Goal: Task Accomplishment & Management: Use online tool/utility

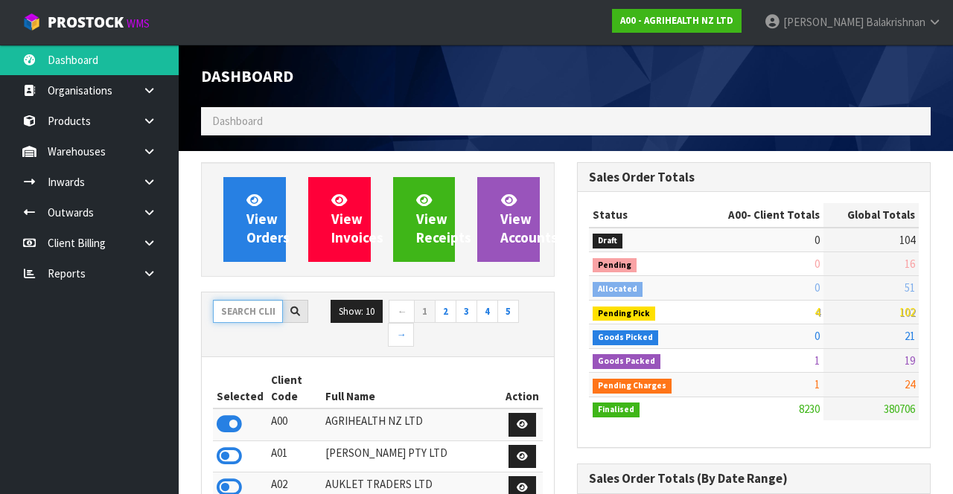
click at [244, 320] on input "text" at bounding box center [248, 311] width 70 height 23
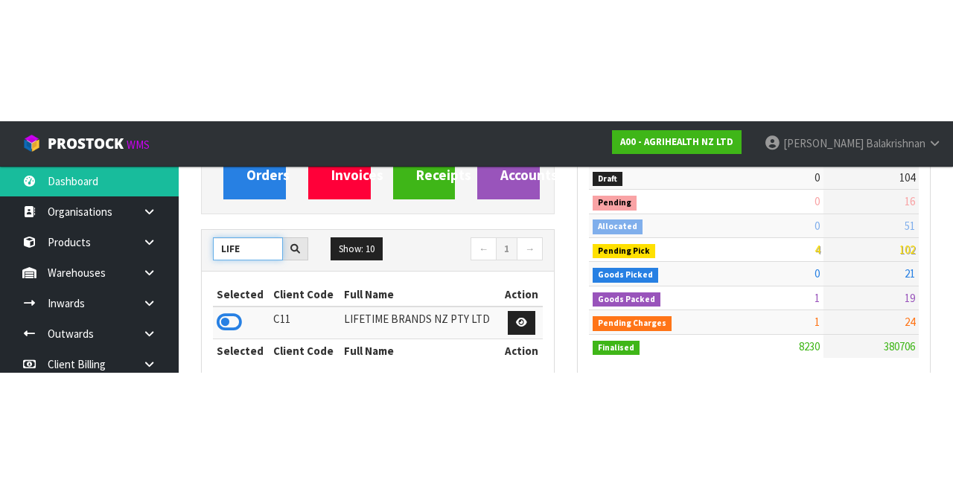
scroll to position [184, 0]
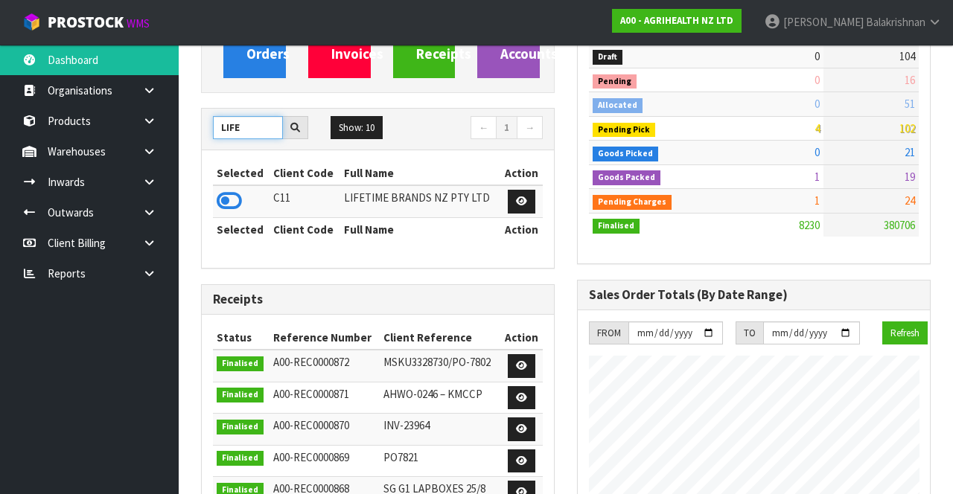
type input "LIFE"
click at [220, 200] on icon at bounding box center [229, 201] width 25 height 22
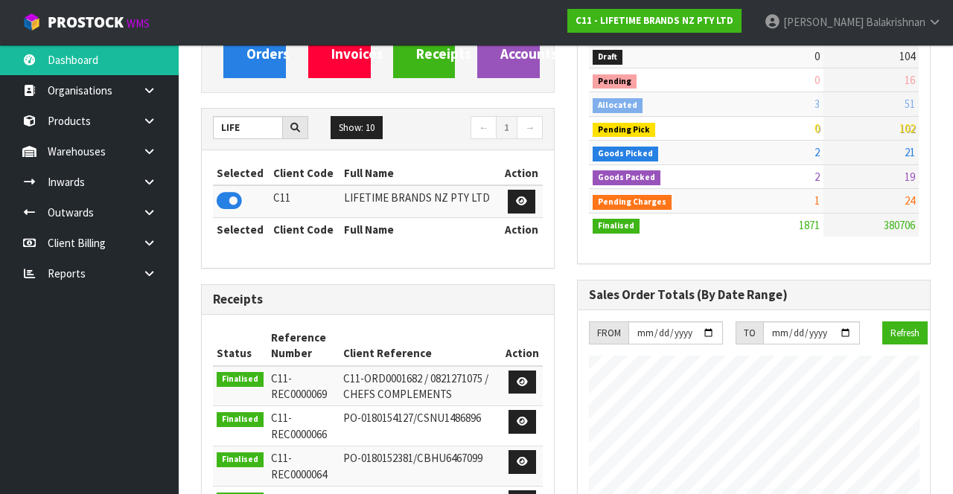
scroll to position [1329, 375]
click at [140, 153] on link at bounding box center [155, 151] width 48 height 31
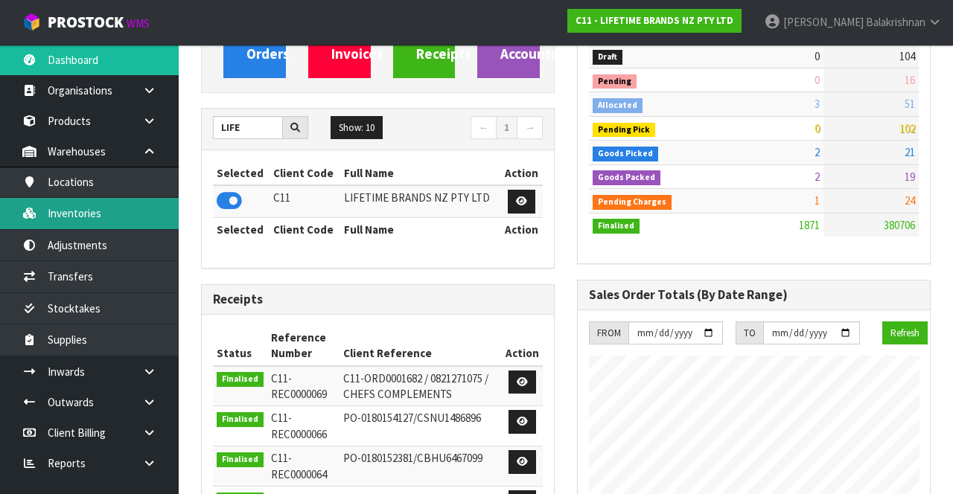
click at [67, 213] on link "Inventories" at bounding box center [89, 213] width 179 height 31
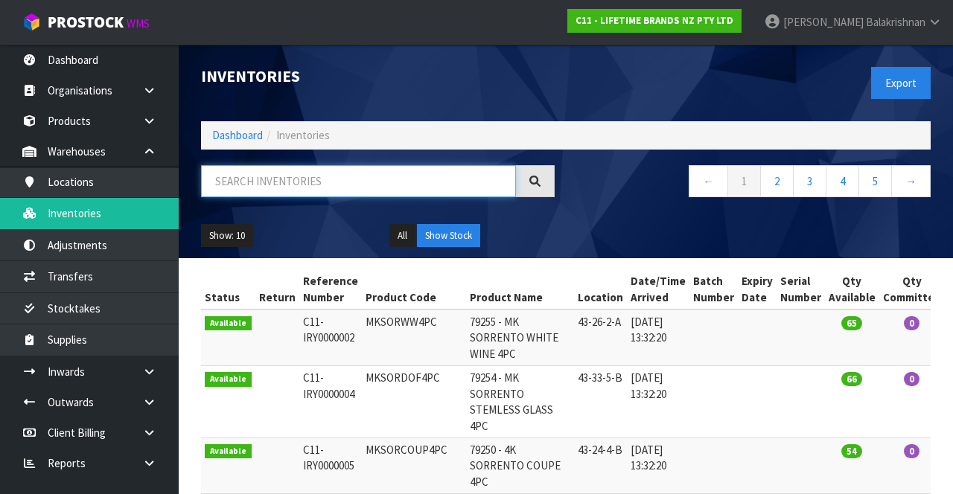
click at [350, 175] on input "text" at bounding box center [358, 181] width 315 height 32
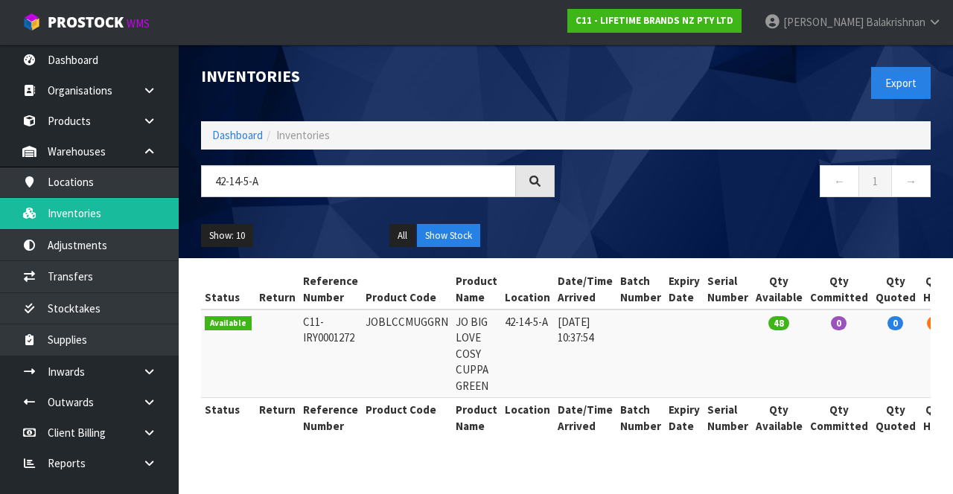
copy td "JOBLCCMUGGRN"
click at [320, 179] on input "42-14-5-A" at bounding box center [358, 181] width 315 height 32
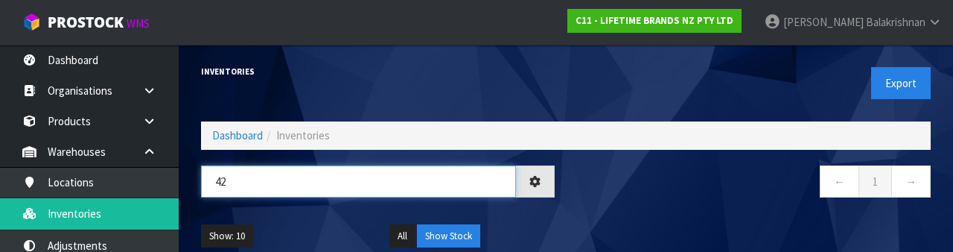
type input "4"
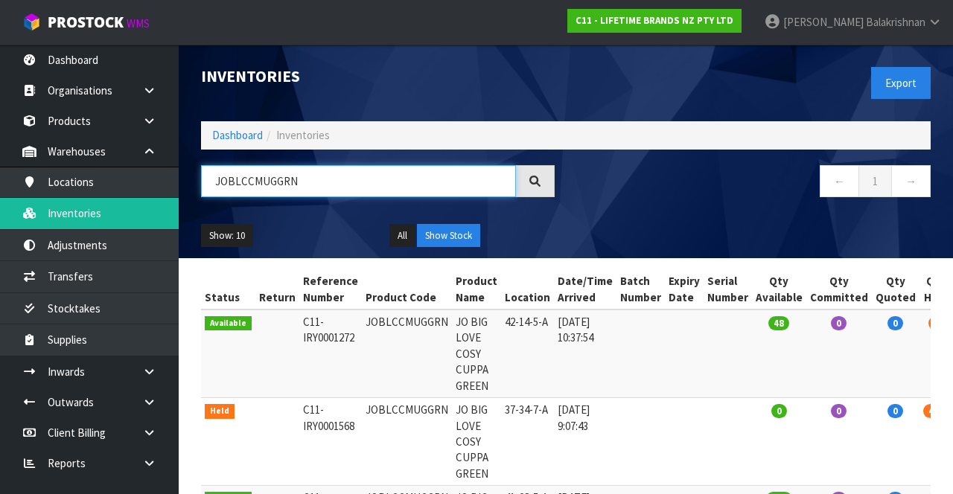
type input "JOBLCCMUGGRN"
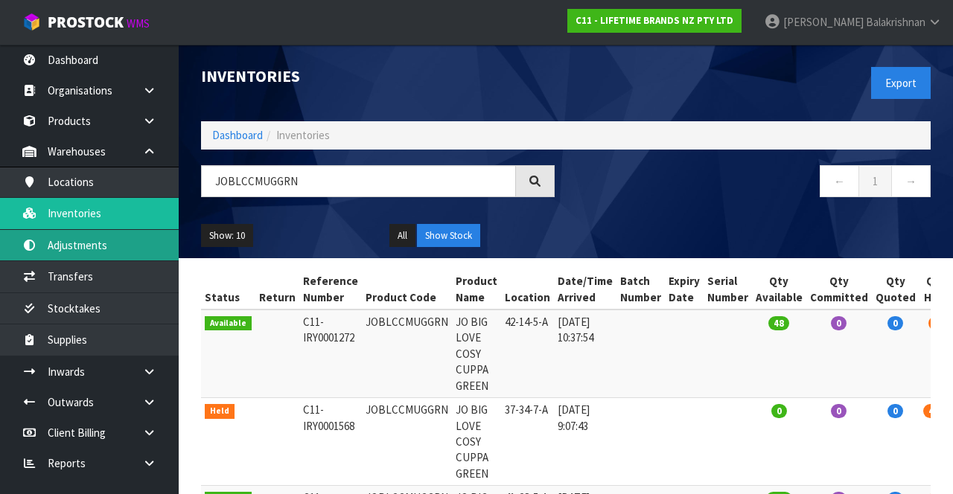
click at [115, 256] on link "Adjustments" at bounding box center [89, 245] width 179 height 31
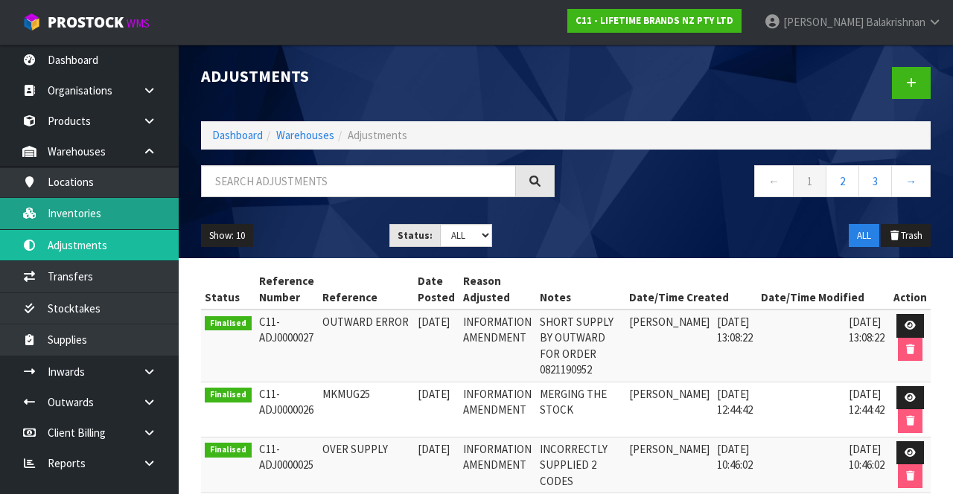
click at [123, 217] on link "Inventories" at bounding box center [89, 213] width 179 height 31
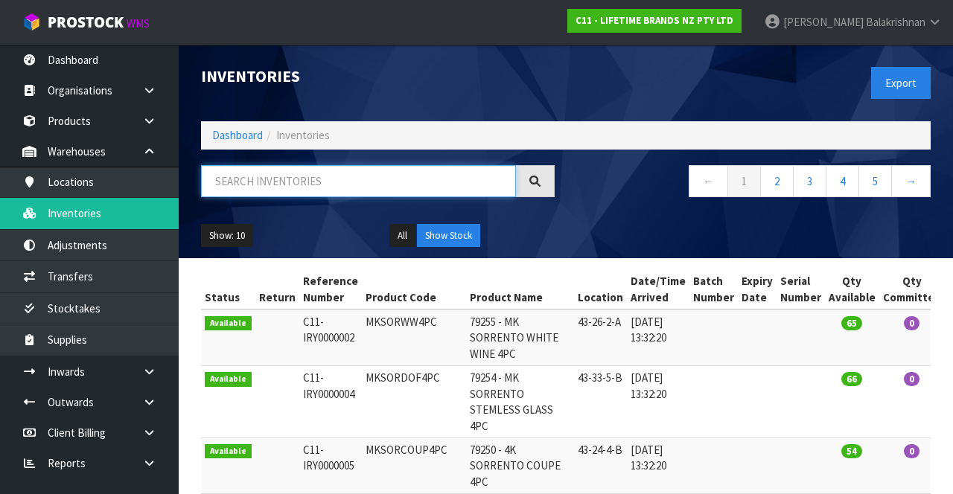
click at [361, 184] on input "text" at bounding box center [358, 181] width 315 height 32
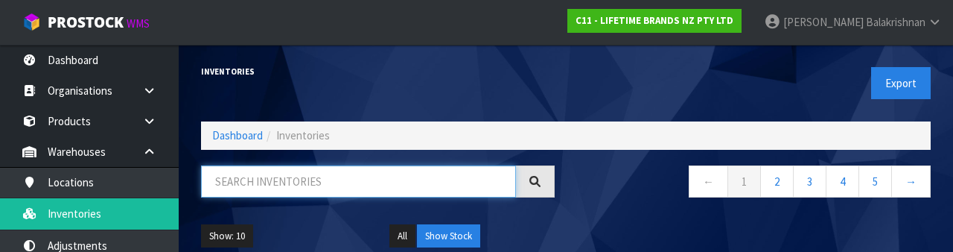
paste input "JOBLCCMUGGRN"
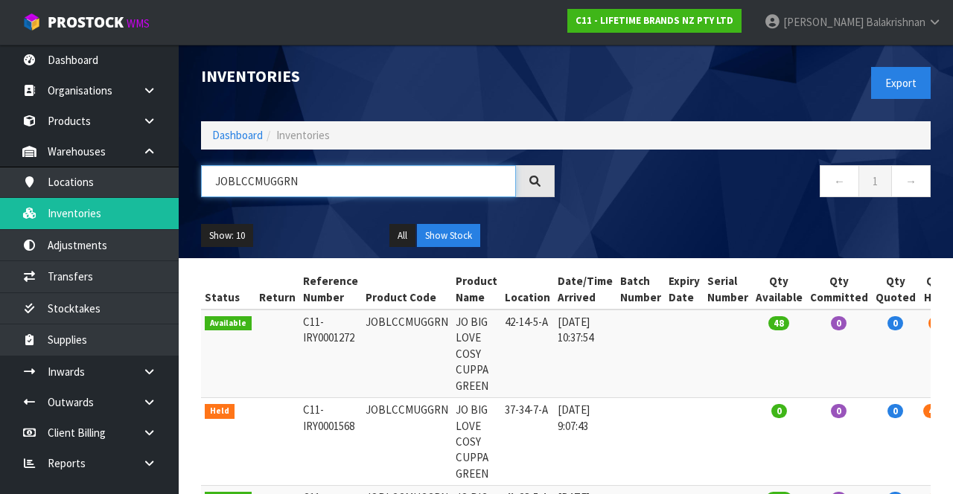
click at [326, 185] on input "JOBLCCMUGGRN" at bounding box center [358, 181] width 315 height 32
type input "JOBLCCMUGGRN"
click at [872, 433] on td "0" at bounding box center [896, 442] width 48 height 88
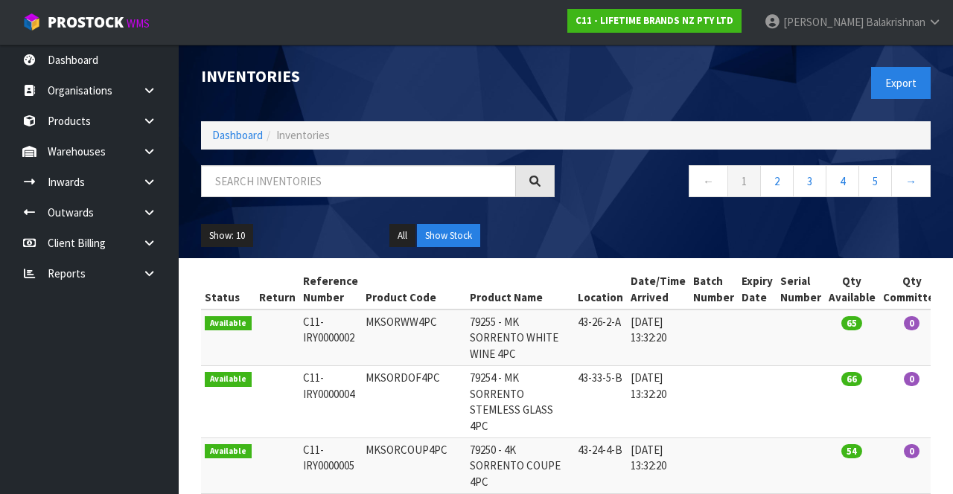
click at [346, 156] on div "Inventories Export Dashboard Inventories ← 1 2 3 4 5 → Show: 10 5 10 25 50 All …" at bounding box center [566, 152] width 752 height 214
click at [325, 185] on input "text" at bounding box center [358, 181] width 315 height 32
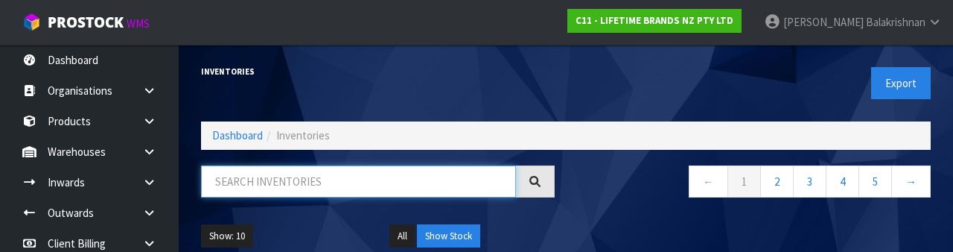
paste input "JOBLCCMUGGRN"
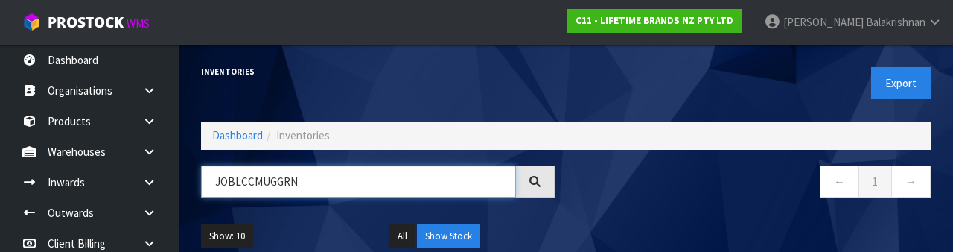
type input "JOBLCCMUGGRN"
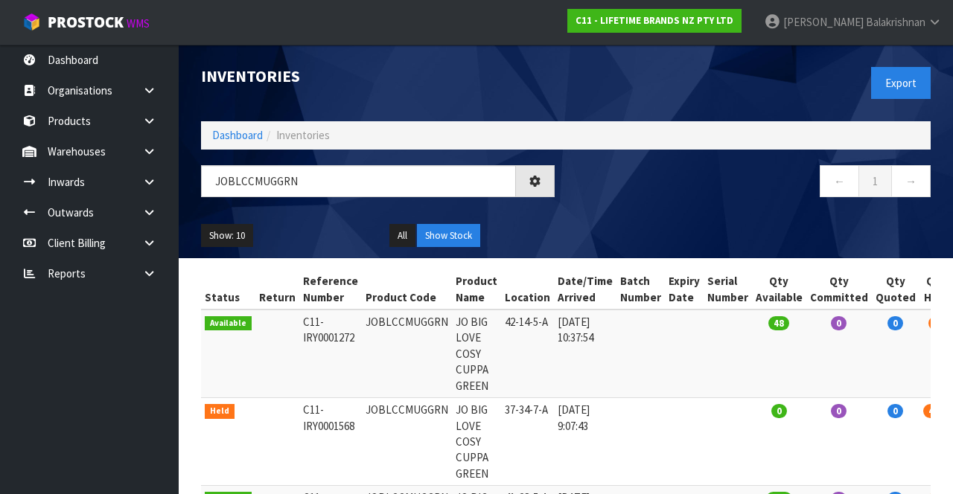
click at [917, 22] on span "Balakrishnan" at bounding box center [896, 22] width 60 height 14
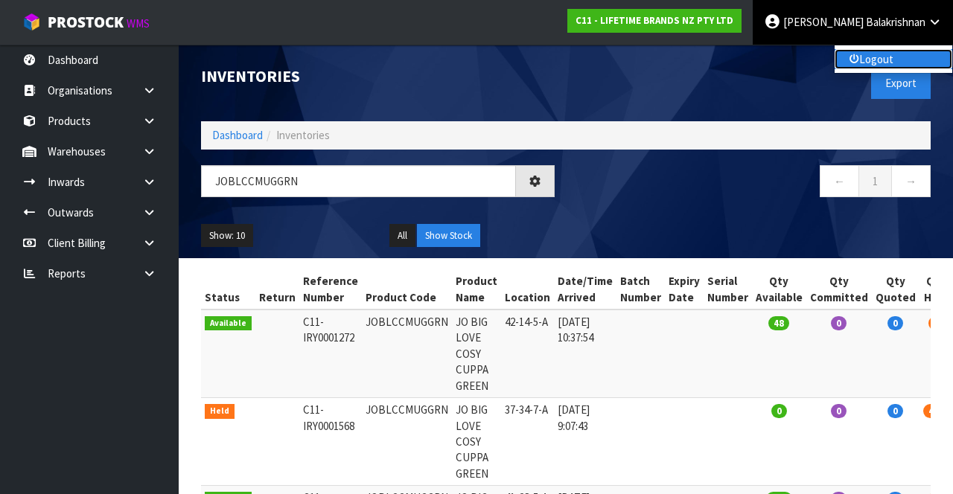
click at [896, 56] on link "Logout" at bounding box center [894, 59] width 118 height 20
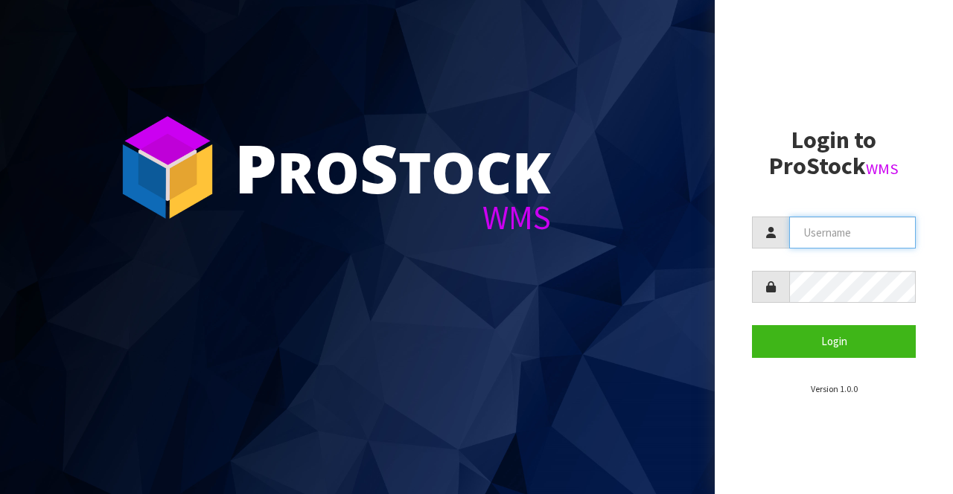
click at [858, 235] on input "text" at bounding box center [852, 233] width 127 height 32
type input "[PERSON_NAME]"
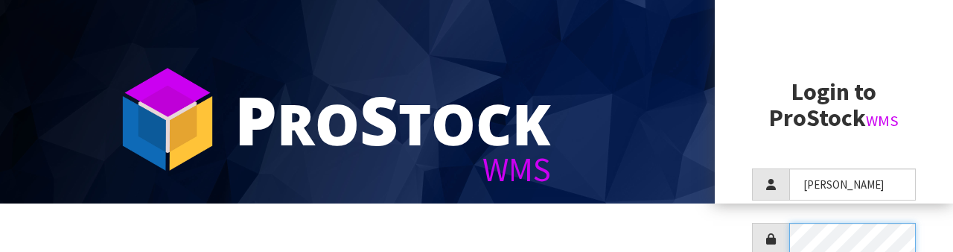
scroll to position [144, 0]
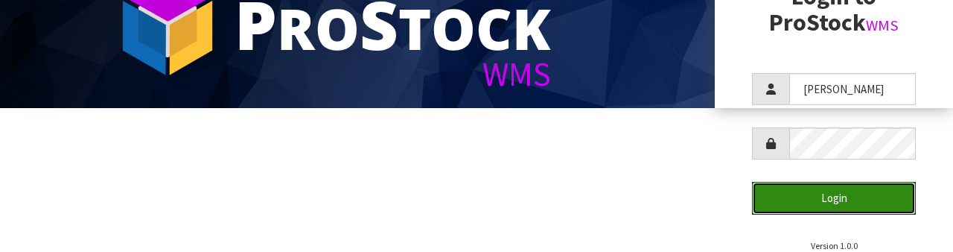
click at [864, 201] on button "Login" at bounding box center [834, 198] width 164 height 32
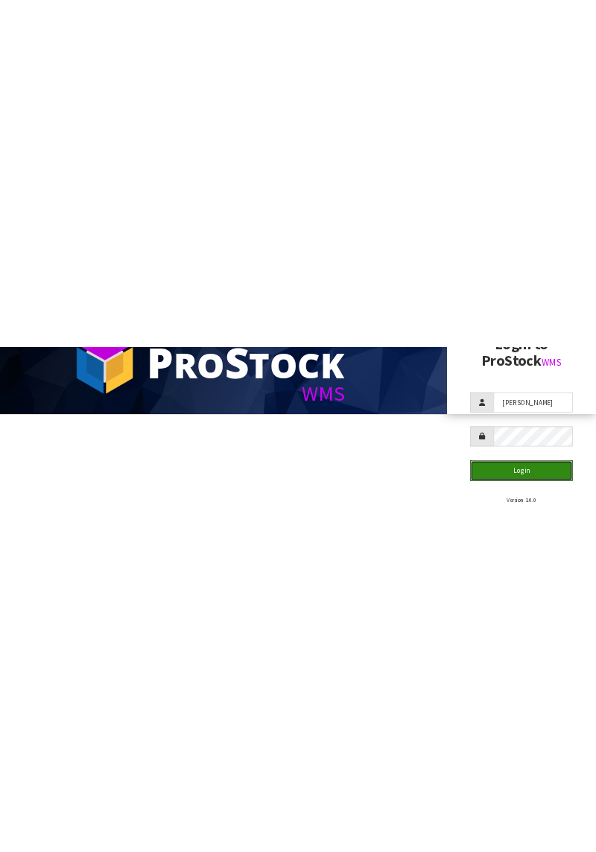
scroll to position [0, 0]
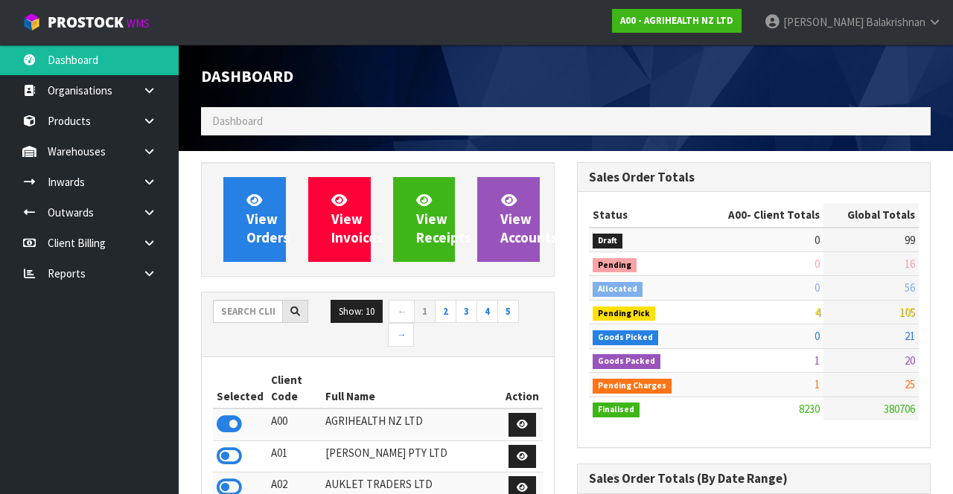
scroll to position [1217, 375]
click at [255, 309] on input "text" at bounding box center [248, 311] width 70 height 23
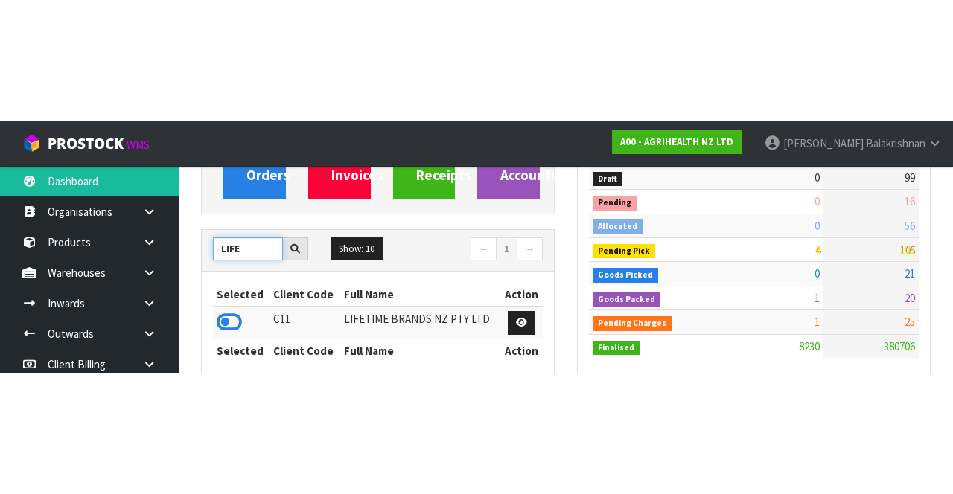
scroll to position [184, 0]
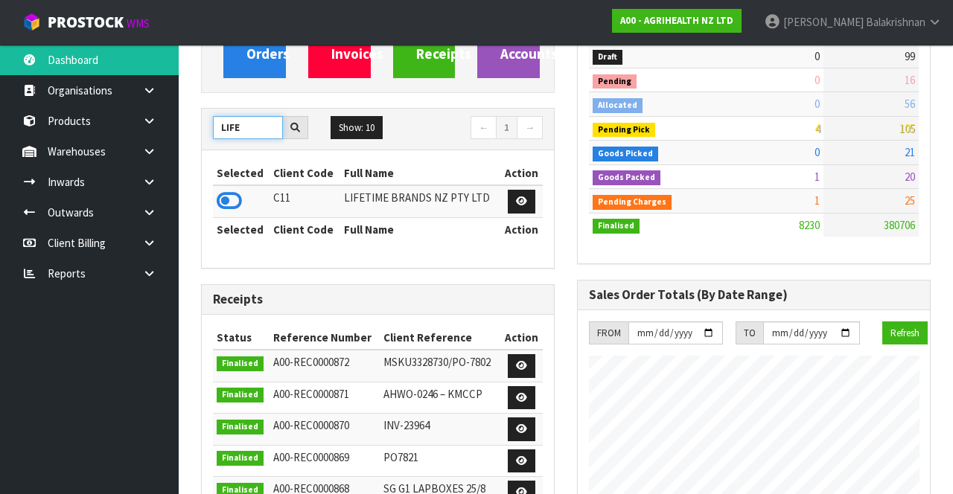
type input "LIFE"
click at [219, 197] on icon at bounding box center [229, 201] width 25 height 22
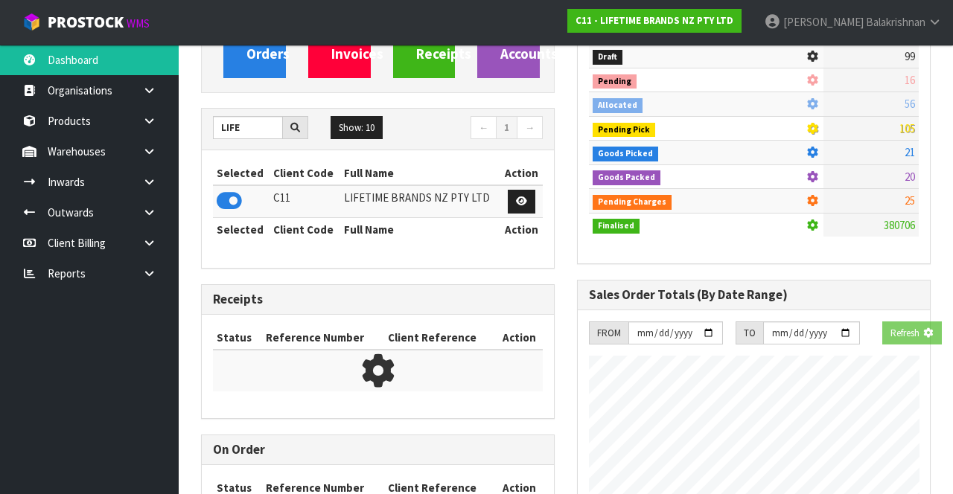
scroll to position [1329, 375]
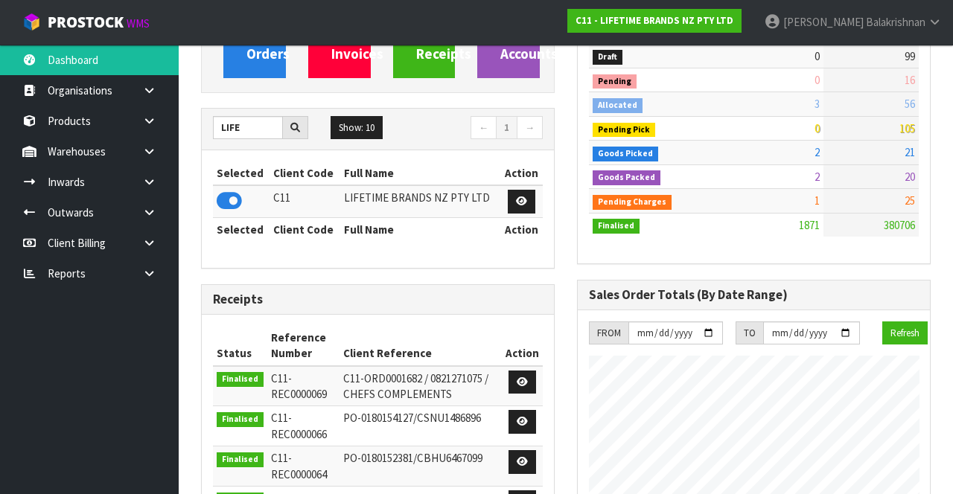
click at [161, 158] on link at bounding box center [155, 151] width 48 height 31
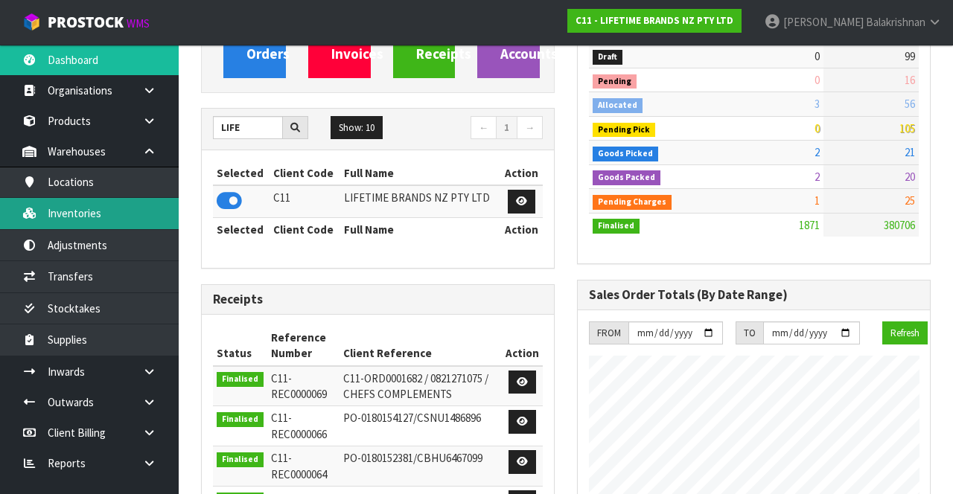
click at [110, 213] on link "Inventories" at bounding box center [89, 213] width 179 height 31
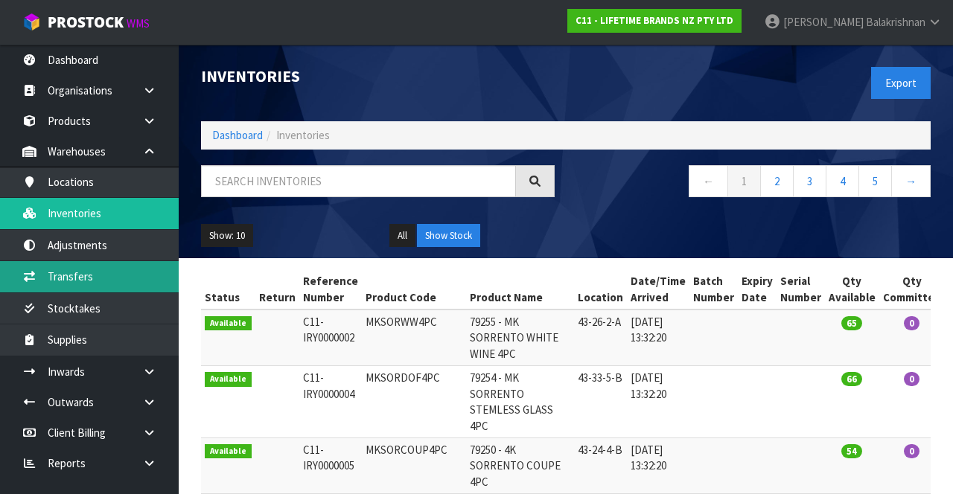
click at [108, 268] on link "Transfers" at bounding box center [89, 276] width 179 height 31
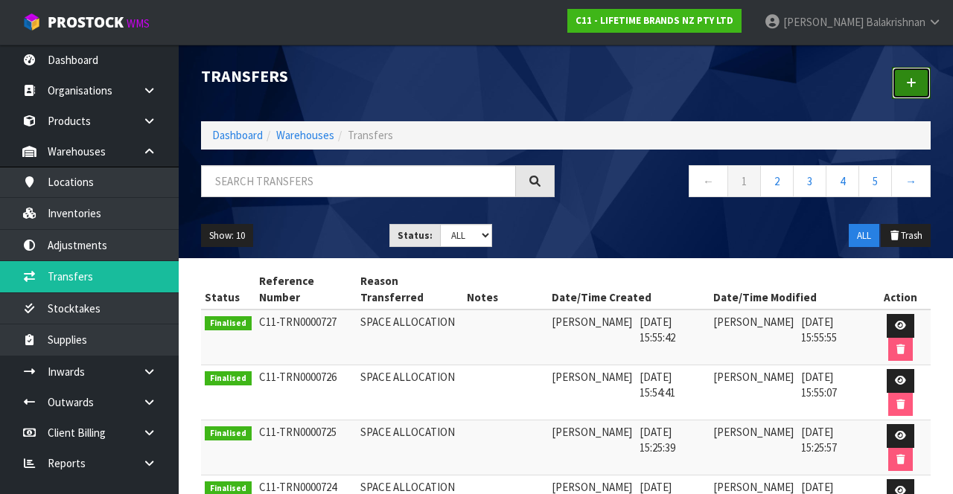
click at [913, 83] on icon at bounding box center [911, 82] width 10 height 11
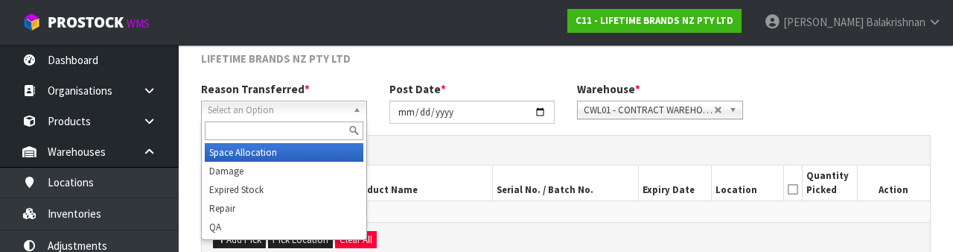
scroll to position [178, 0]
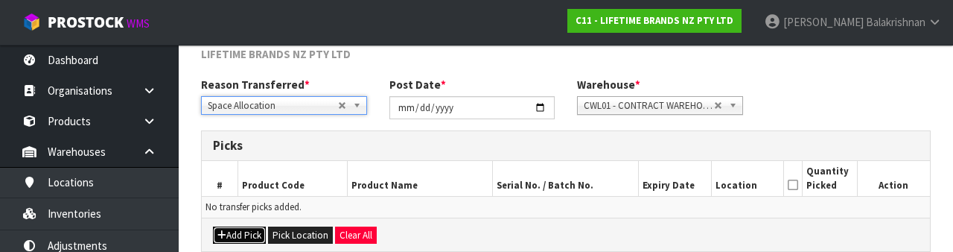
click at [244, 233] on button "Add Pick" at bounding box center [239, 235] width 53 height 18
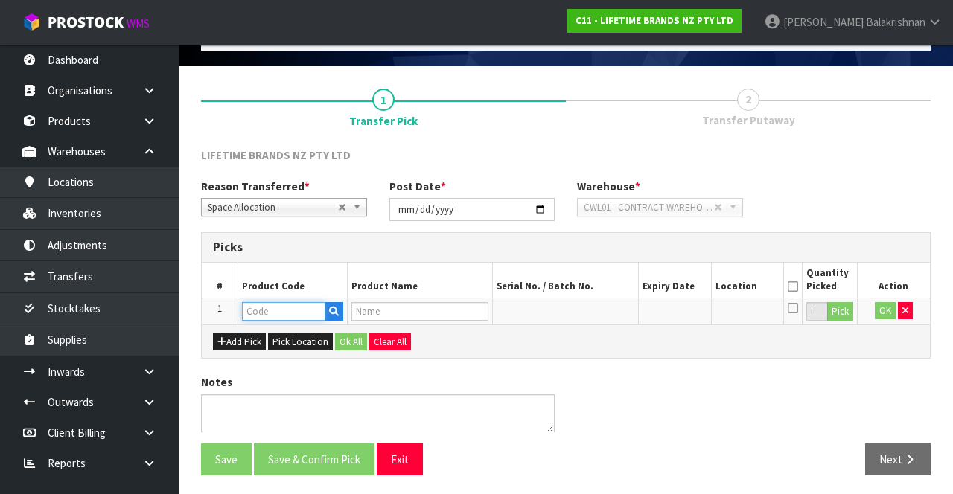
click at [280, 310] on input "text" at bounding box center [283, 311] width 83 height 19
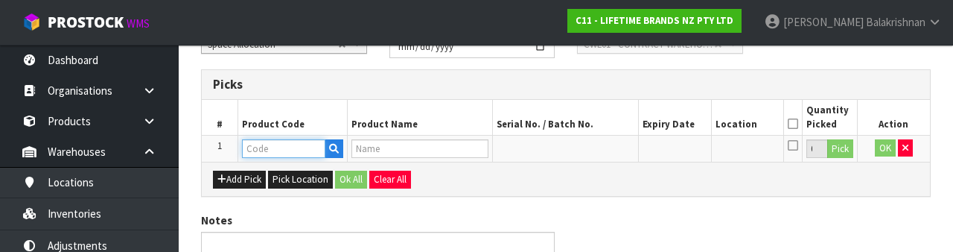
scroll to position [261, 0]
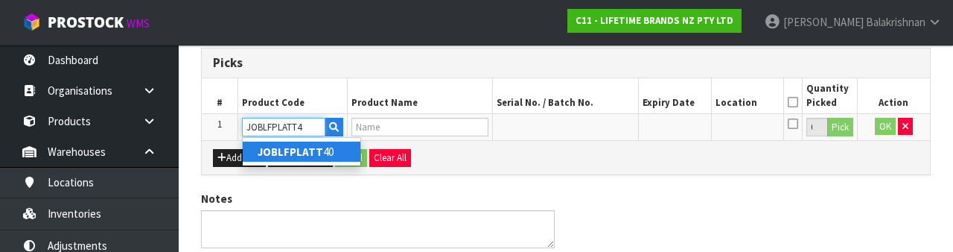
type input "JOBLFPLATT40"
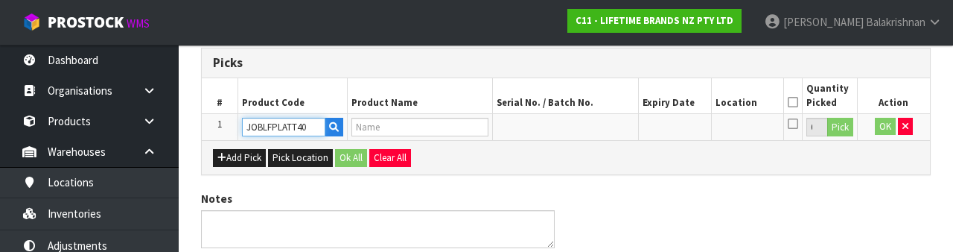
type input "JO BIG LOVE FEAST PLATTER 40 X 32CM"
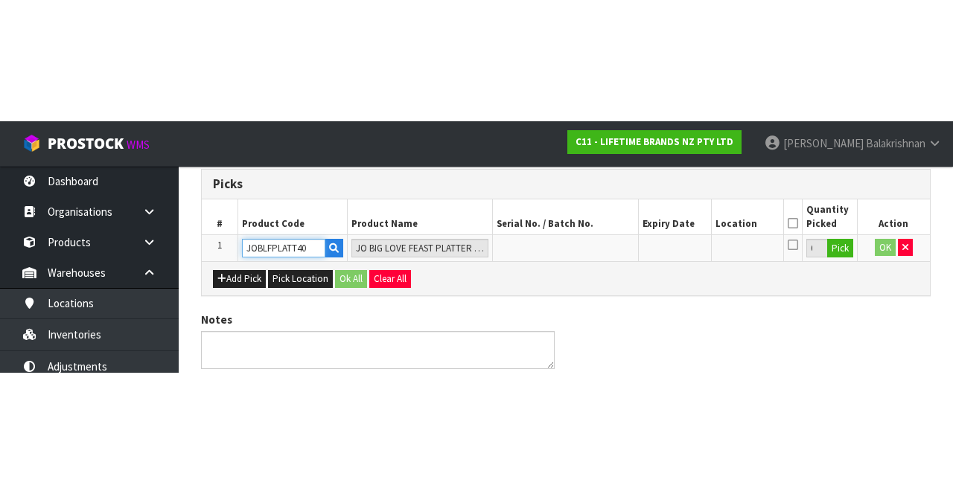
scroll to position [85, 0]
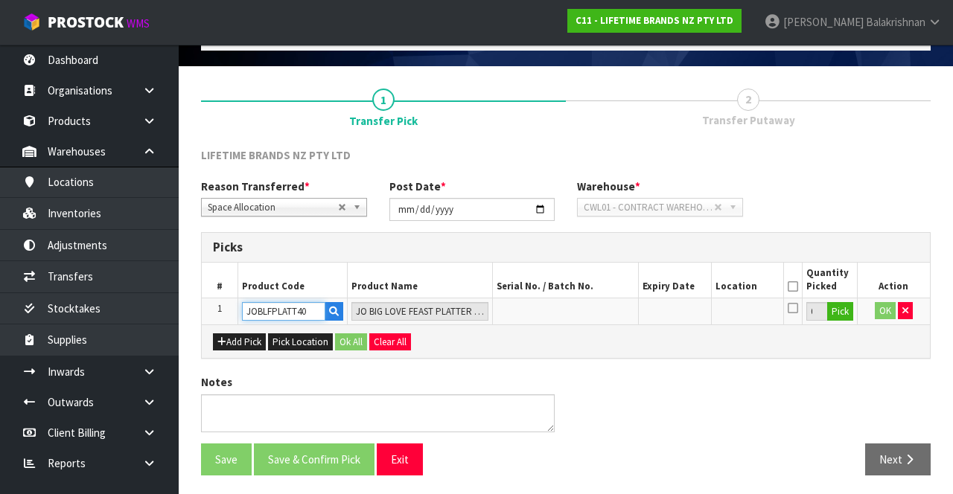
type input "JOBLFPLATT40"
click at [838, 316] on button "Pick" at bounding box center [840, 311] width 26 height 19
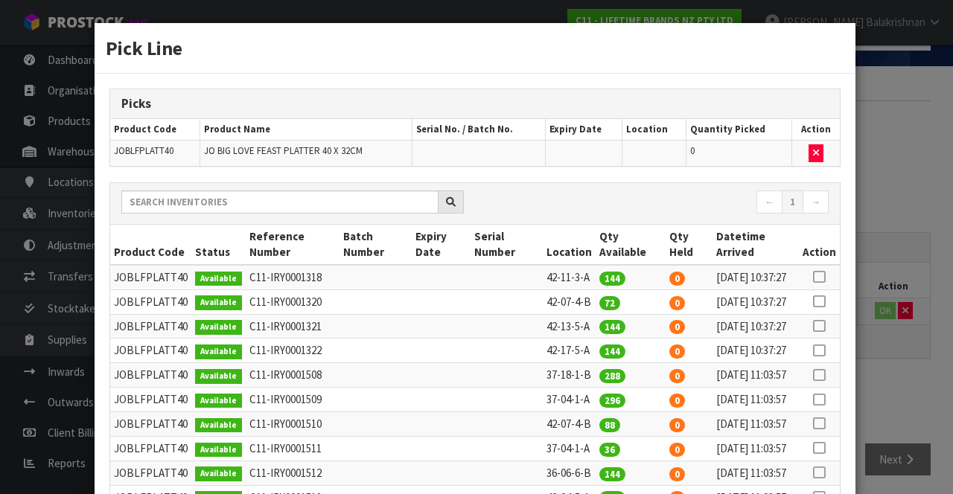
click at [821, 401] on icon at bounding box center [819, 400] width 12 height 1
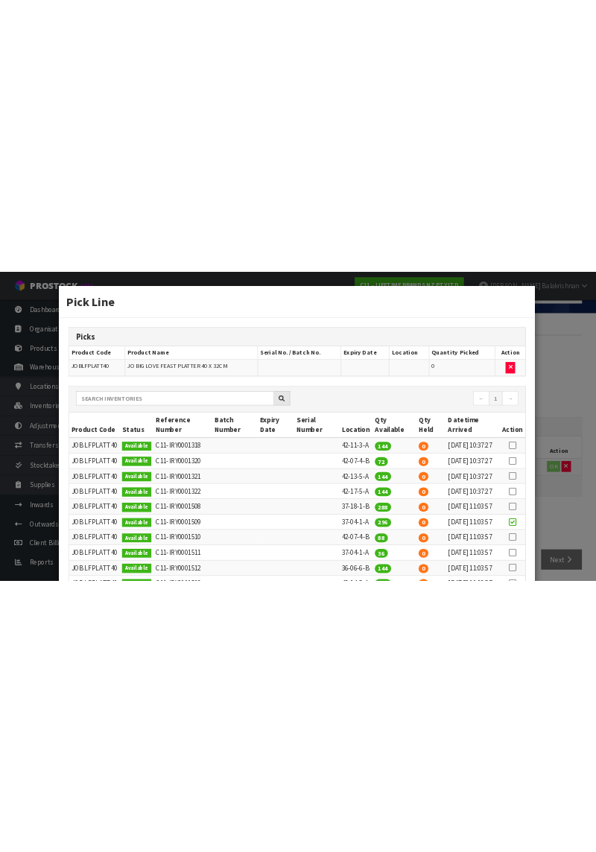
scroll to position [0, 0]
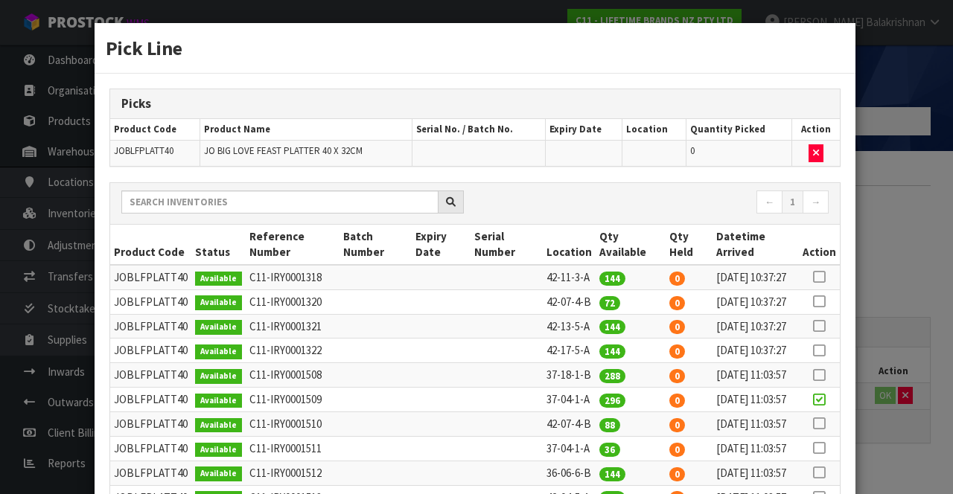
click at [913, 153] on div "Pick Line Picks Product Code Product Name Serial No. / Batch No. Expiry Date Lo…" at bounding box center [476, 247] width 953 height 494
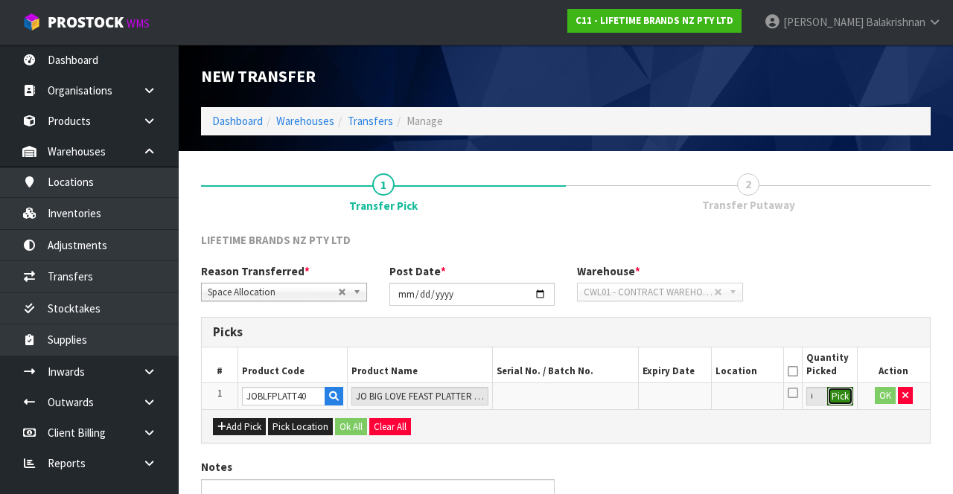
click at [838, 388] on button "Pick" at bounding box center [840, 396] width 26 height 19
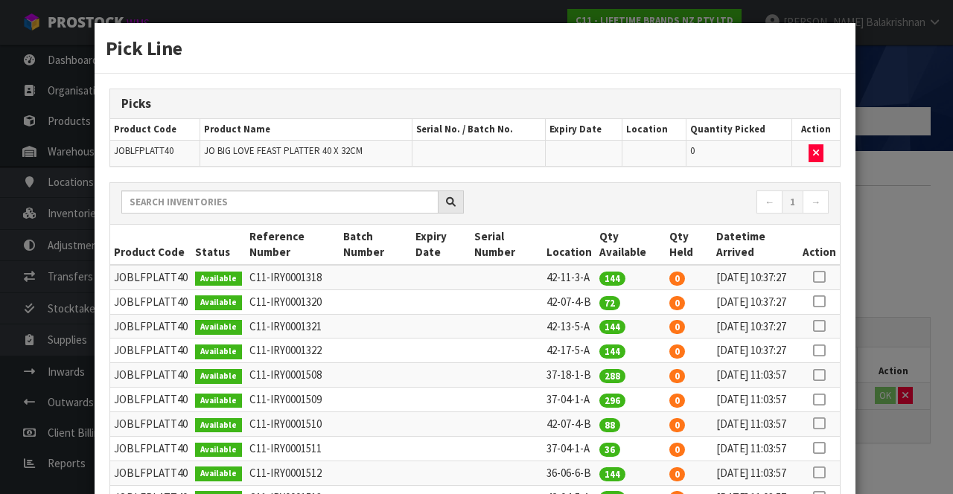
click at [822, 401] on icon at bounding box center [819, 400] width 12 height 1
click at [939, 308] on div "Pick Line Picks Product Code Product Name Serial No. / Batch No. Expiry Date Lo…" at bounding box center [476, 247] width 953 height 494
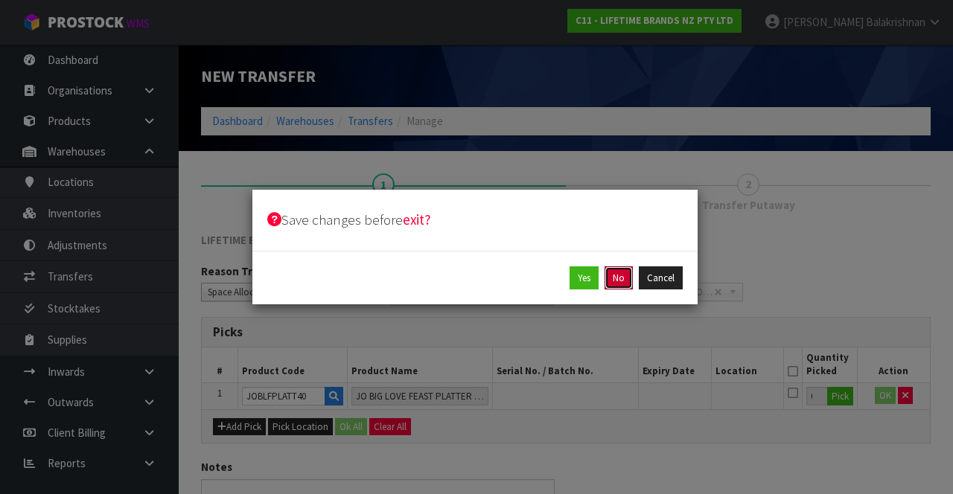
click at [614, 277] on button "No" at bounding box center [619, 279] width 28 height 24
